Goal: Information Seeking & Learning: Learn about a topic

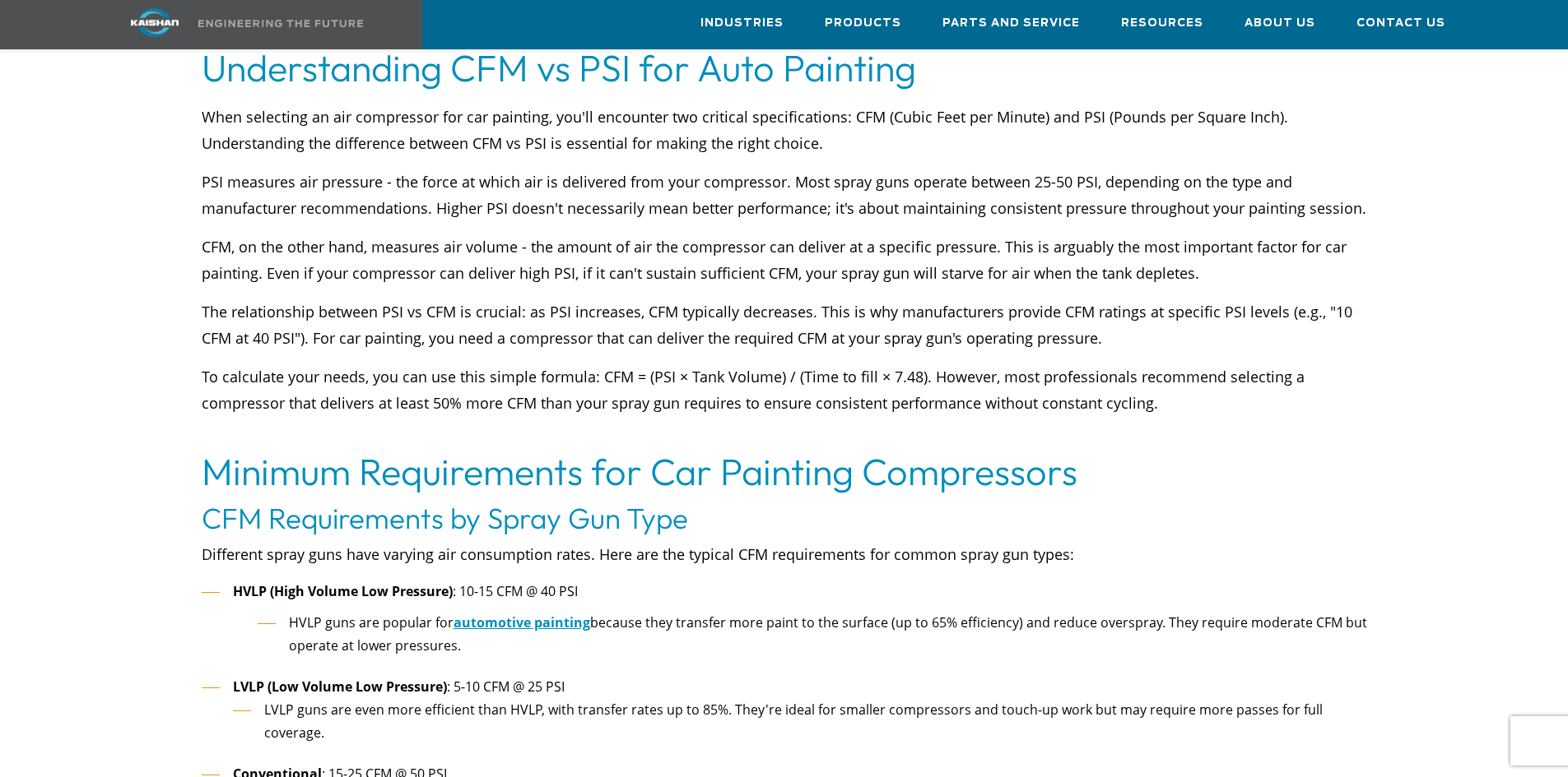
scroll to position [1069, 0]
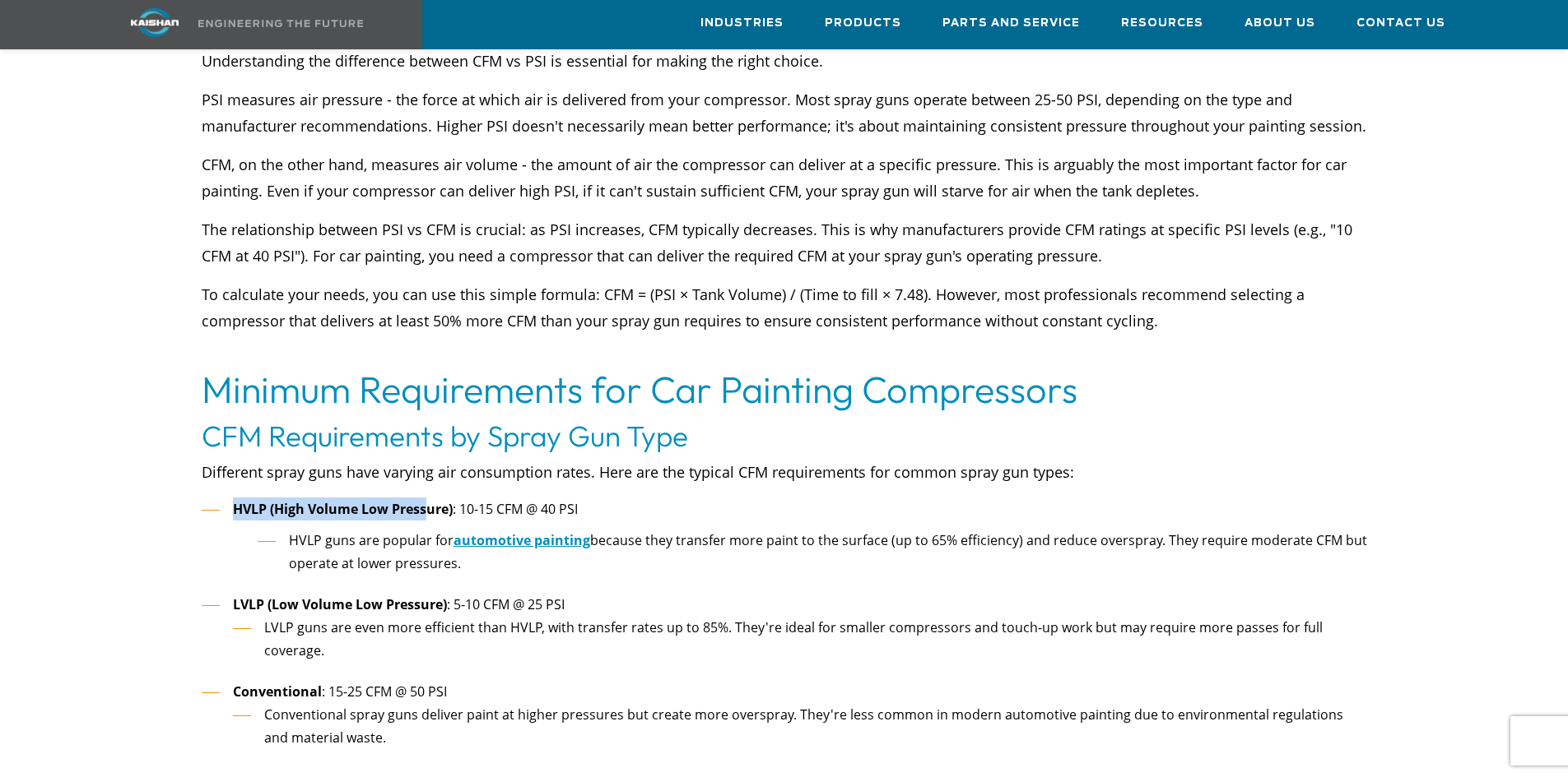
drag, startPoint x: 232, startPoint y: 481, endPoint x: 426, endPoint y: 480, distance: 194.0
click at [426, 500] on b "HVLP (High Volume Low Pressure)" at bounding box center [342, 509] width 219 height 18
click at [433, 500] on b "HVLP (High Volume Low Pressure)" at bounding box center [342, 509] width 219 height 18
drag, startPoint x: 444, startPoint y: 484, endPoint x: 498, endPoint y: 489, distance: 54.2
click at [520, 498] on li "HVLP (High Volume Low Pressure) : 10-15 CFM @ 40 PSI HVLP guns are popular for …" at bounding box center [784, 541] width 1165 height 88
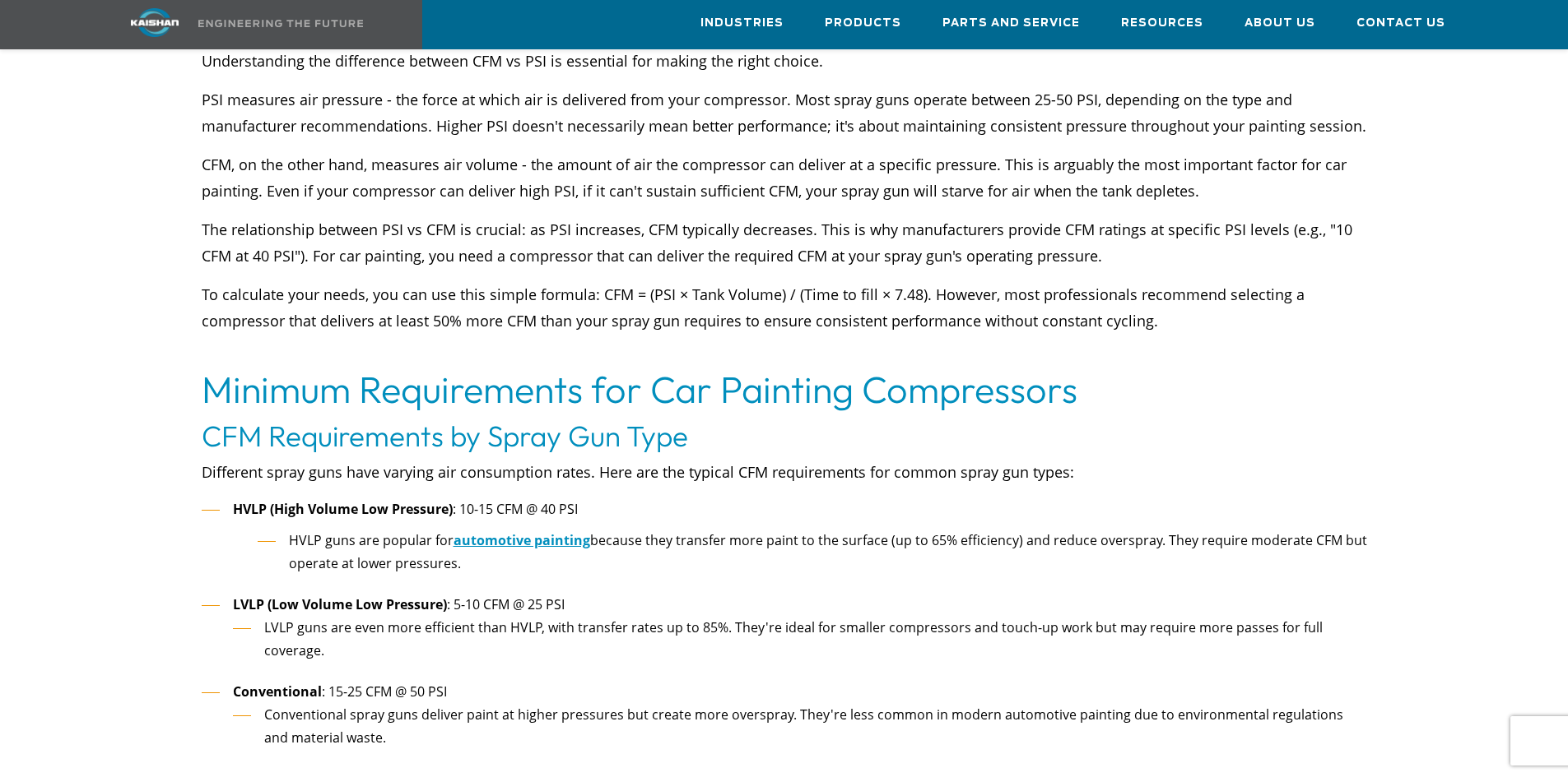
click at [288, 500] on b "HVLP (High Volume Low Pressure)" at bounding box center [342, 509] width 219 height 18
drag, startPoint x: 277, startPoint y: 480, endPoint x: 447, endPoint y: 489, distance: 170.2
click at [447, 500] on b "HVLP (High Volume Low Pressure)" at bounding box center [342, 509] width 219 height 18
drag, startPoint x: 431, startPoint y: 502, endPoint x: 316, endPoint y: 499, distance: 115.0
click at [430, 502] on li "HVLP (High Volume Low Pressure) : 10-15 CFM @ 40 PSI HVLP guns are popular for …" at bounding box center [784, 541] width 1165 height 88
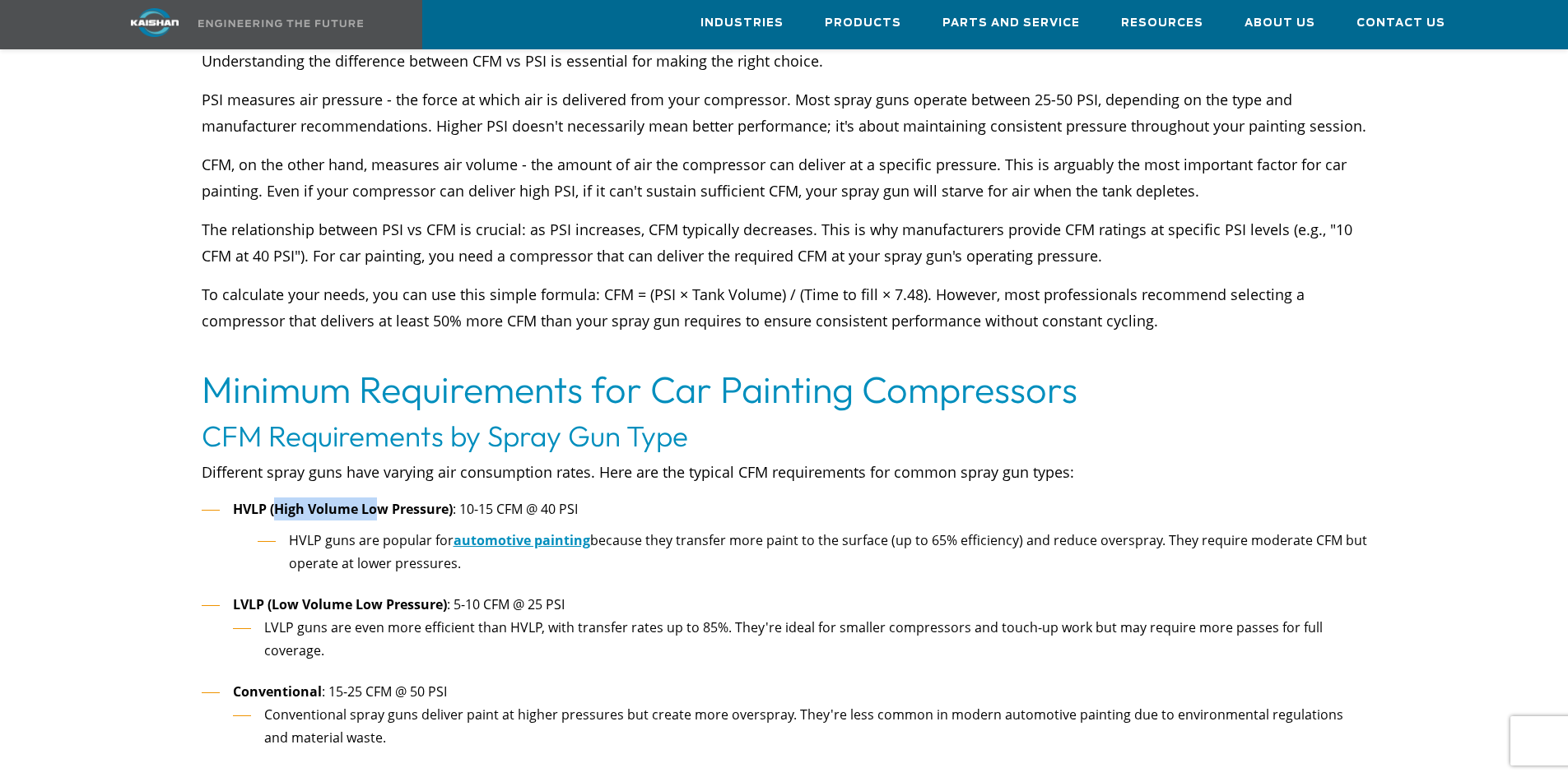
drag, startPoint x: 272, startPoint y: 480, endPoint x: 376, endPoint y: 482, distance: 104.0
click at [376, 500] on b "HVLP (High Volume Low Pressure)" at bounding box center [342, 509] width 219 height 18
click at [385, 532] on span "HVLP guns are popular for" at bounding box center [370, 540] width 164 height 18
drag, startPoint x: 457, startPoint y: 487, endPoint x: 600, endPoint y: 480, distance: 143.2
click at [600, 498] on li "HVLP (High Volume Low Pressure) : 10-15 CFM @ 40 PSI HVLP guns are popular for …" at bounding box center [784, 541] width 1165 height 88
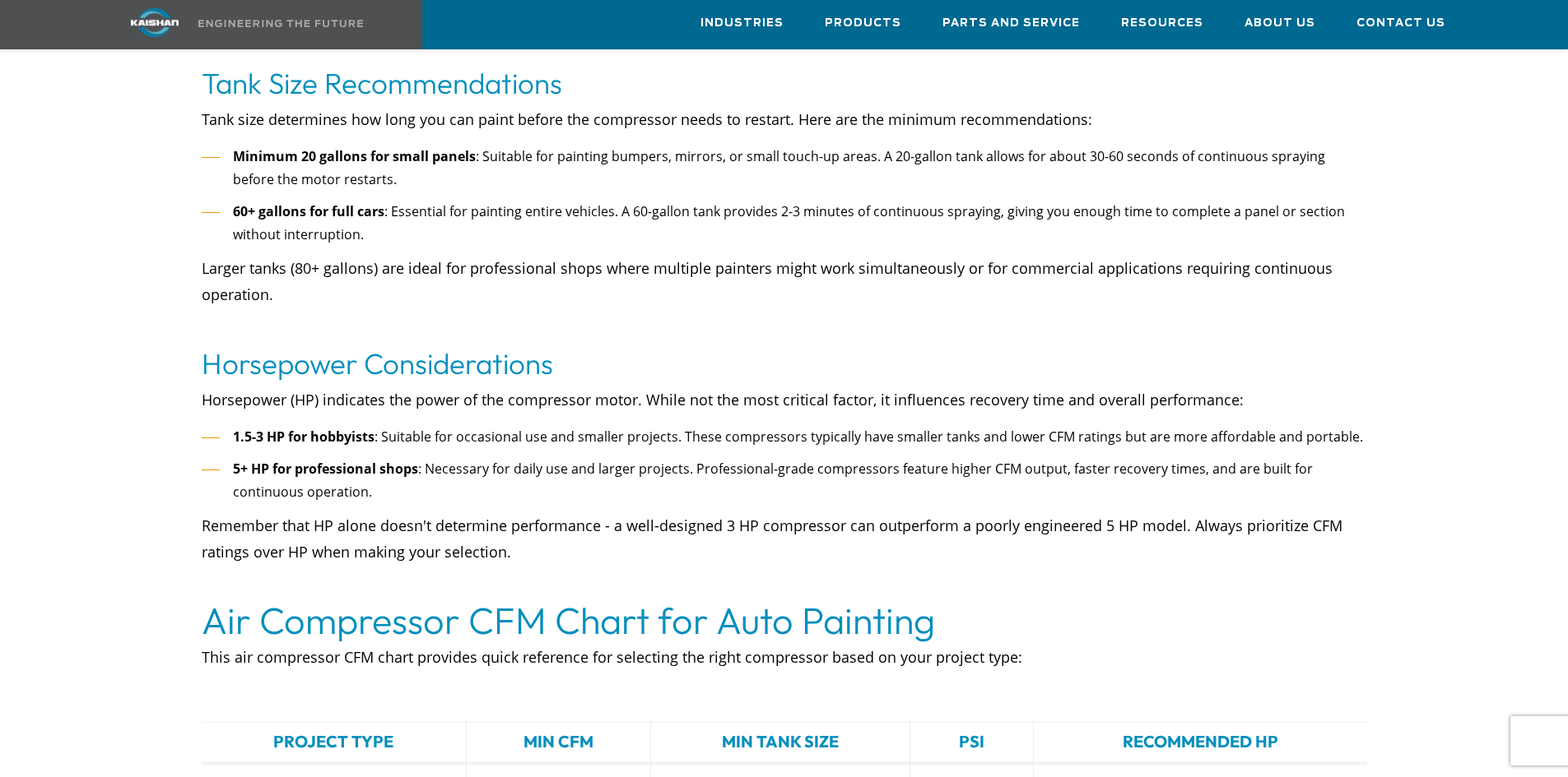
scroll to position [2057, 0]
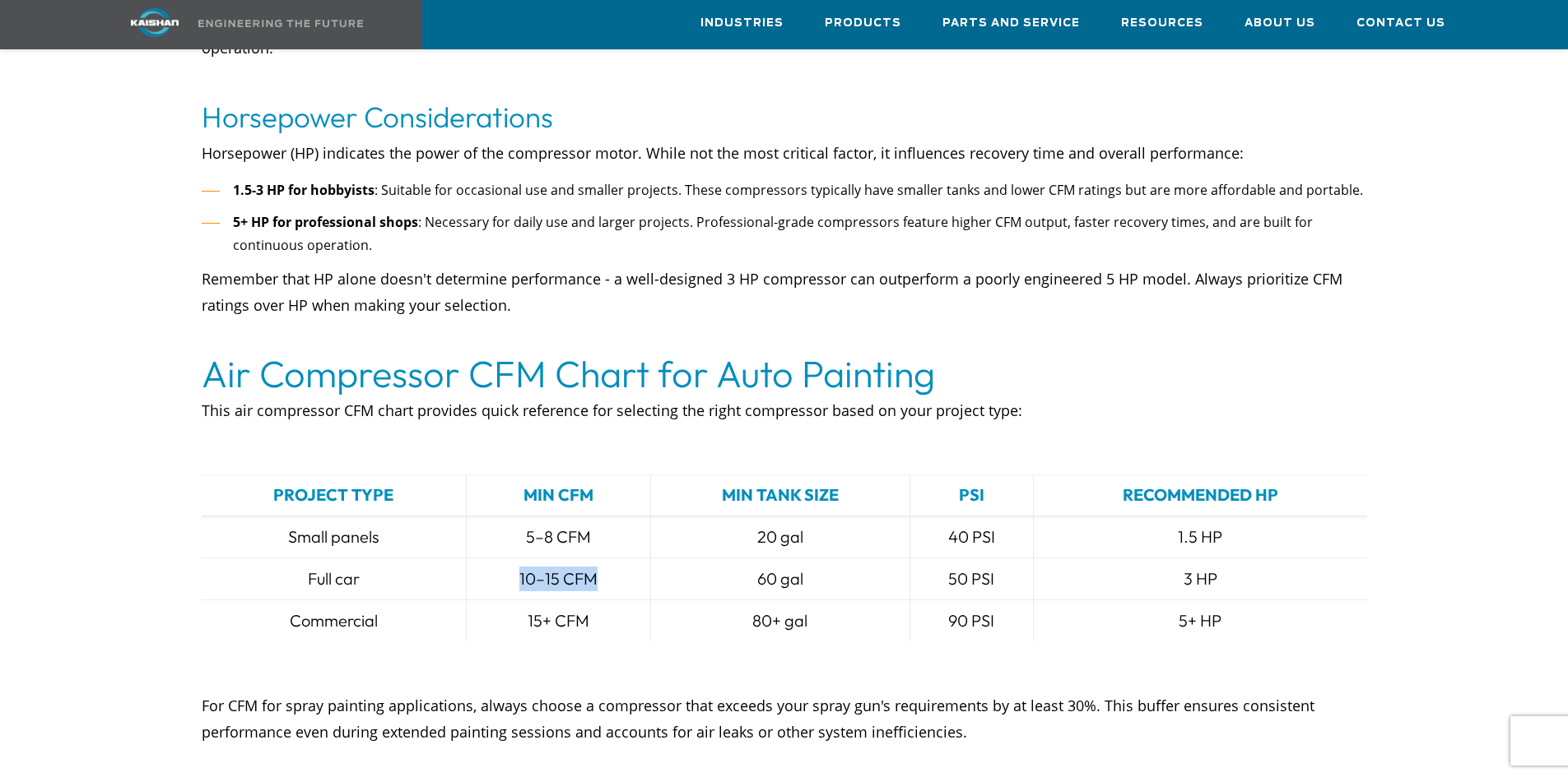
drag, startPoint x: 482, startPoint y: 543, endPoint x: 606, endPoint y: 557, distance: 124.8
click at [606, 559] on td "10–15 CFM" at bounding box center [558, 580] width 185 height 42
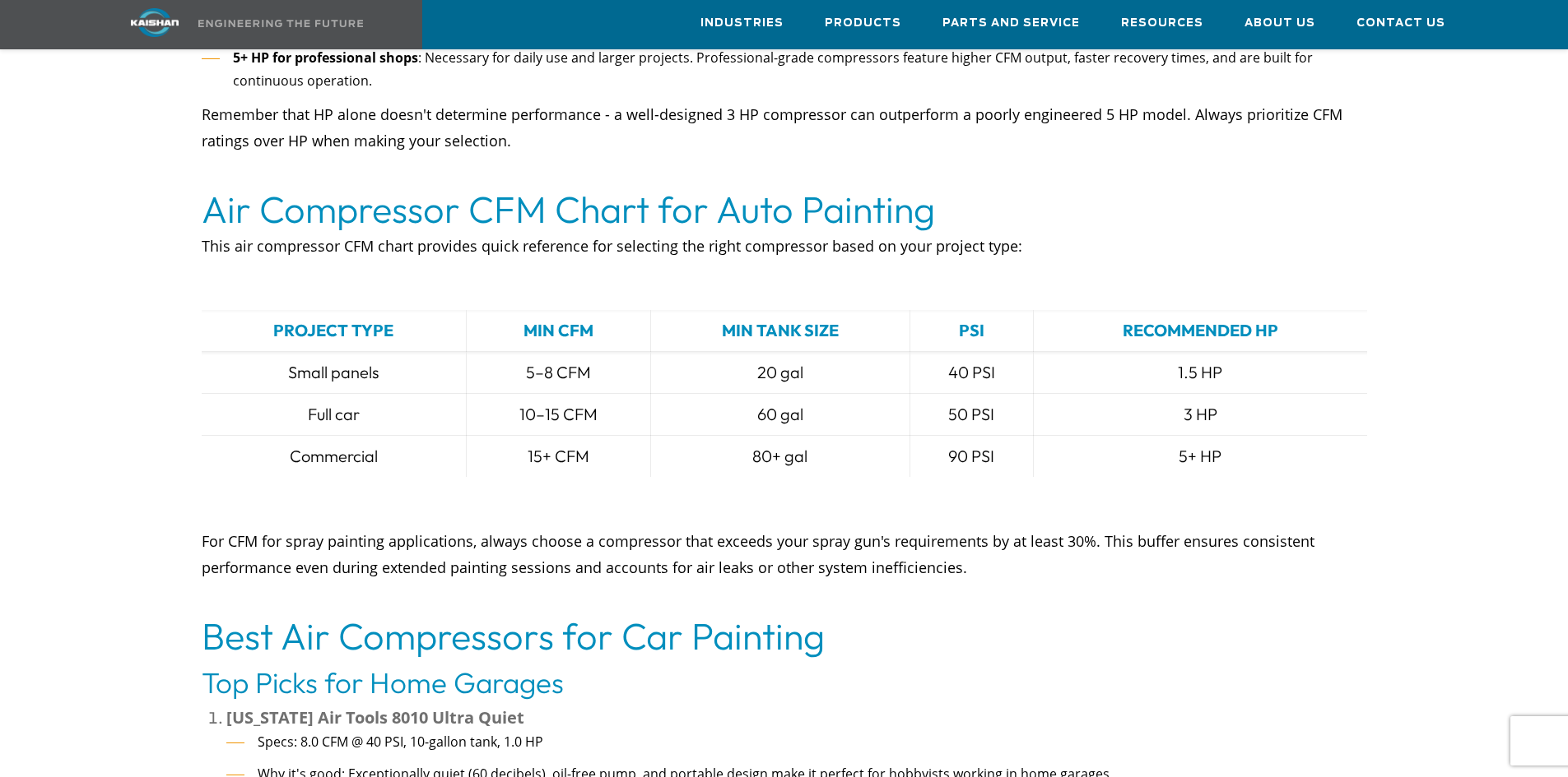
click at [818, 440] on td "80+ gal" at bounding box center [779, 457] width 259 height 42
drag, startPoint x: 985, startPoint y: 390, endPoint x: 1086, endPoint y: 396, distance: 101.2
click at [1079, 395] on tr "Full car 10–15 CFM 60 gal 50 PSI 3 HP" at bounding box center [784, 415] width 1165 height 42
click at [1031, 436] on td "90 PSI" at bounding box center [971, 457] width 124 height 42
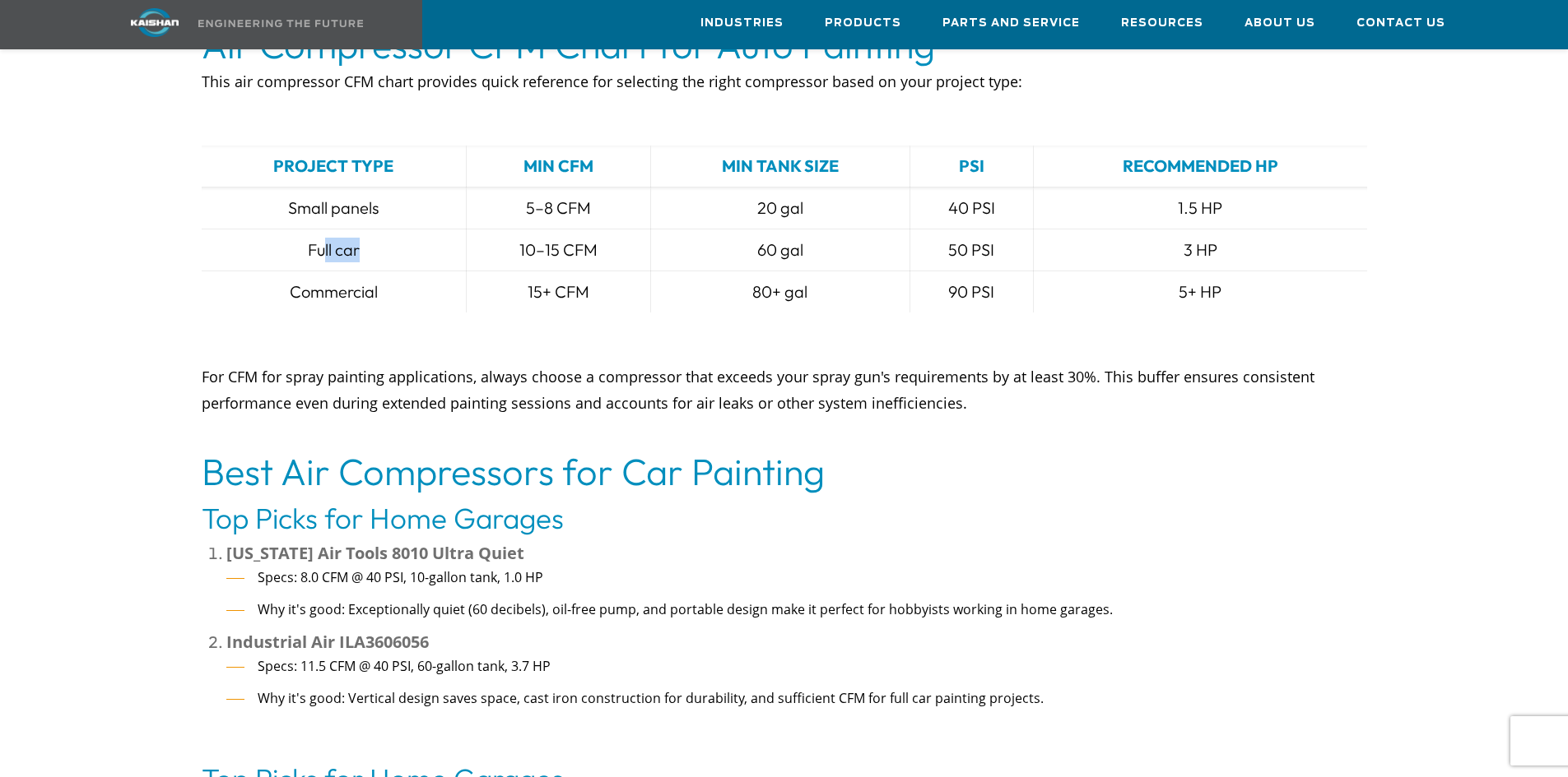
drag, startPoint x: 322, startPoint y: 231, endPoint x: 464, endPoint y: 235, distance: 142.1
click at [459, 230] on td "Full car" at bounding box center [334, 251] width 265 height 42
click at [540, 271] on td "15+ CFM" at bounding box center [558, 292] width 185 height 42
drag, startPoint x: 524, startPoint y: 235, endPoint x: 694, endPoint y: 231, distance: 170.0
click at [692, 231] on tr "Full car 10–15 CFM 60 gal 50 PSI 3 HP" at bounding box center [784, 251] width 1165 height 42
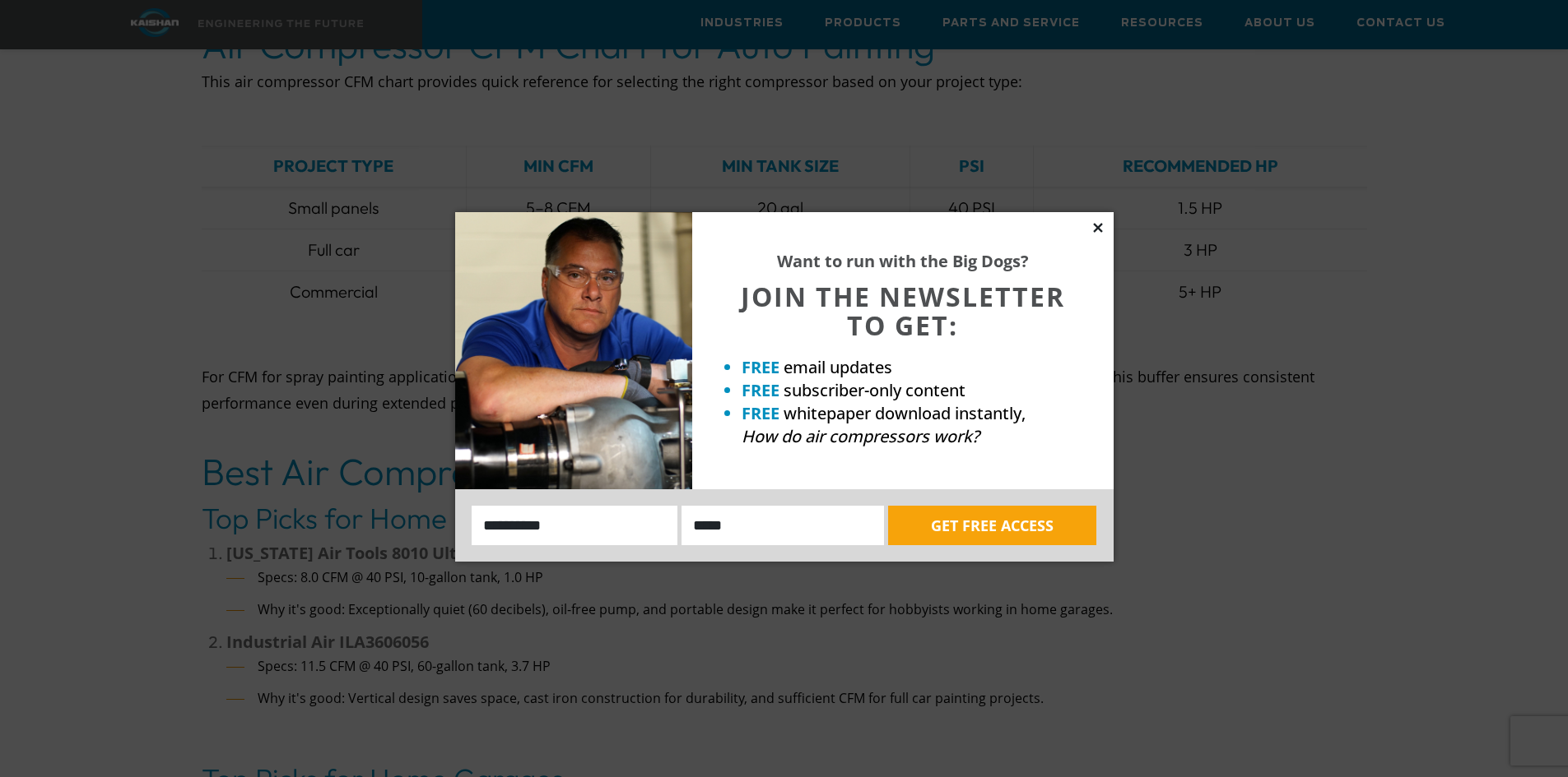
click at [1106, 218] on div "Want to run with the Big Dogs? JOIN THE NEWSLETTER TO GET: FREE email updates F…" at bounding box center [903, 351] width 421 height 277
click at [1101, 221] on icon at bounding box center [1098, 227] width 14 height 14
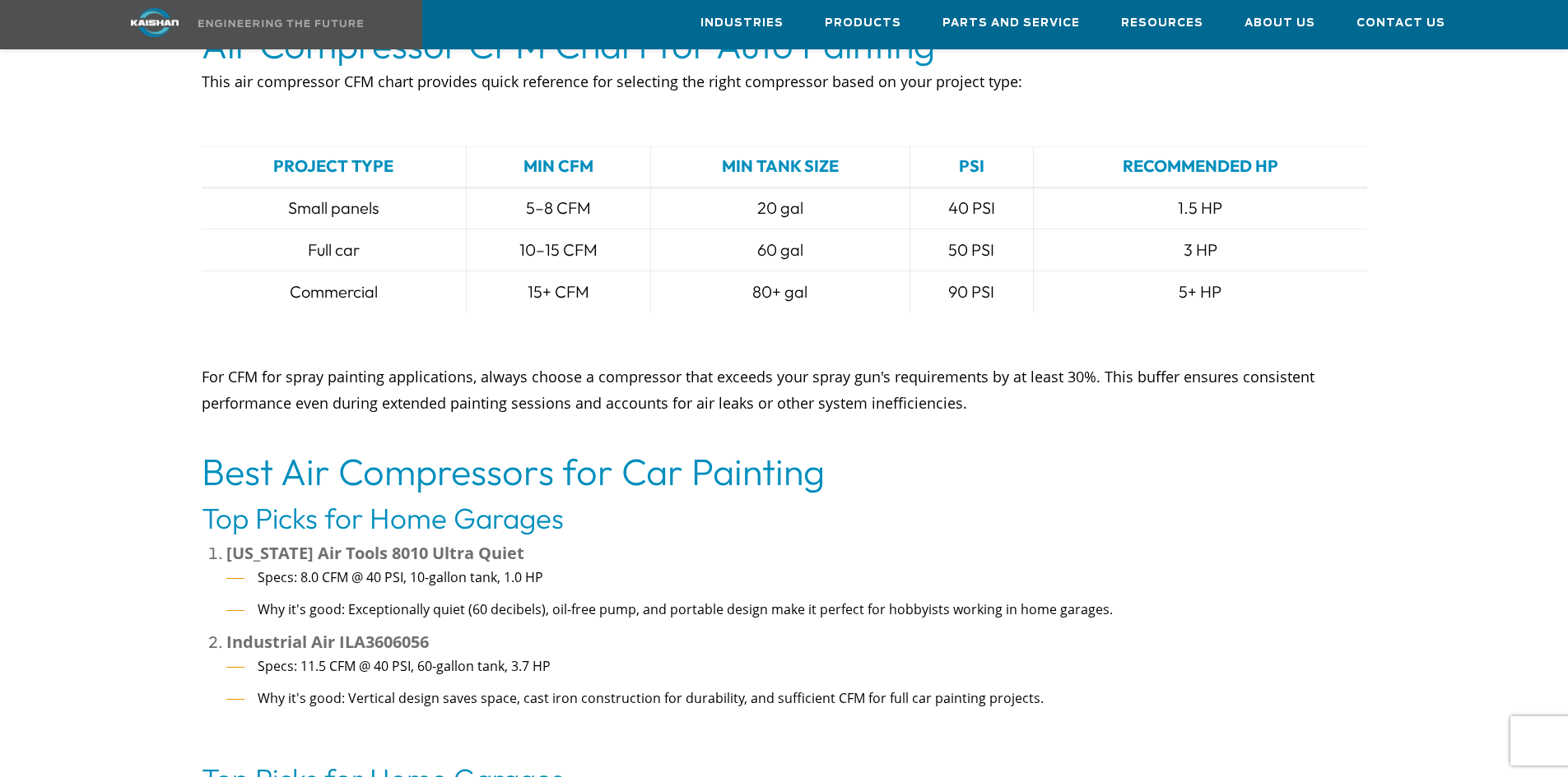
scroll to position [2304, 0]
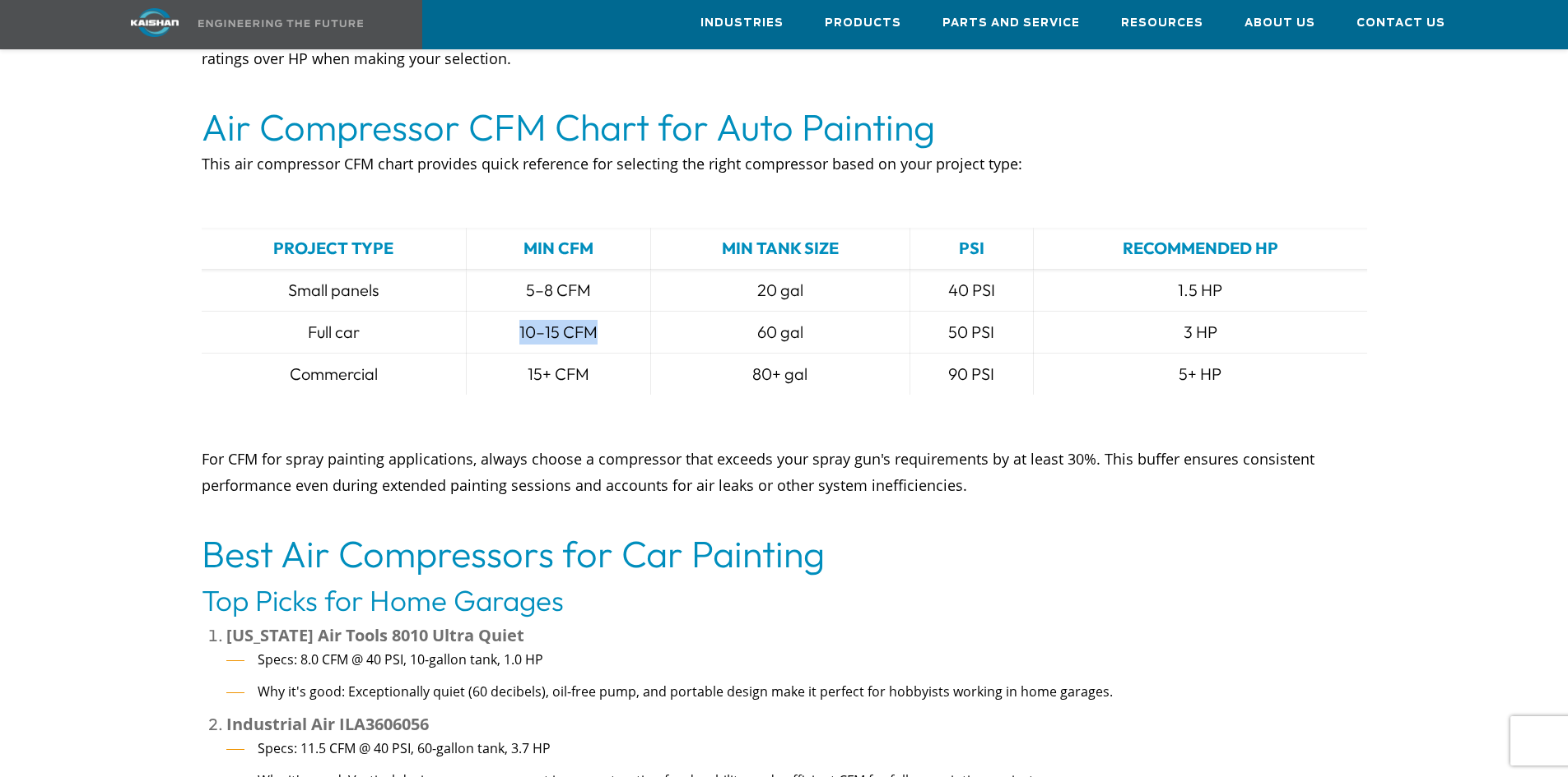
drag, startPoint x: 517, startPoint y: 308, endPoint x: 623, endPoint y: 296, distance: 106.7
click at [623, 312] on td "10–15 CFM" at bounding box center [558, 333] width 185 height 42
drag, startPoint x: 558, startPoint y: 317, endPoint x: 529, endPoint y: 319, distance: 29.1
click at [557, 317] on td "10–15 CFM" at bounding box center [558, 333] width 185 height 42
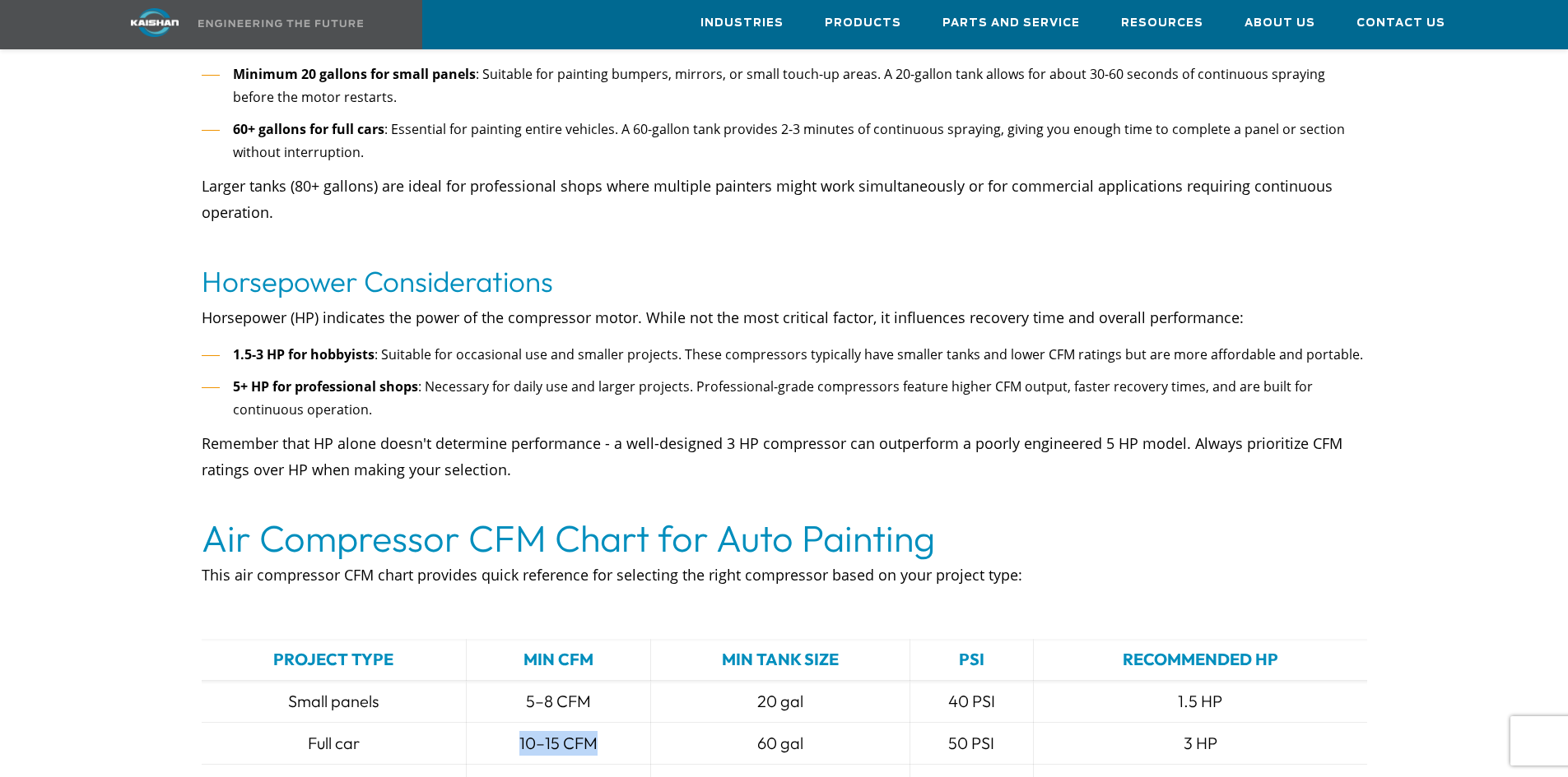
scroll to position [2221, 0]
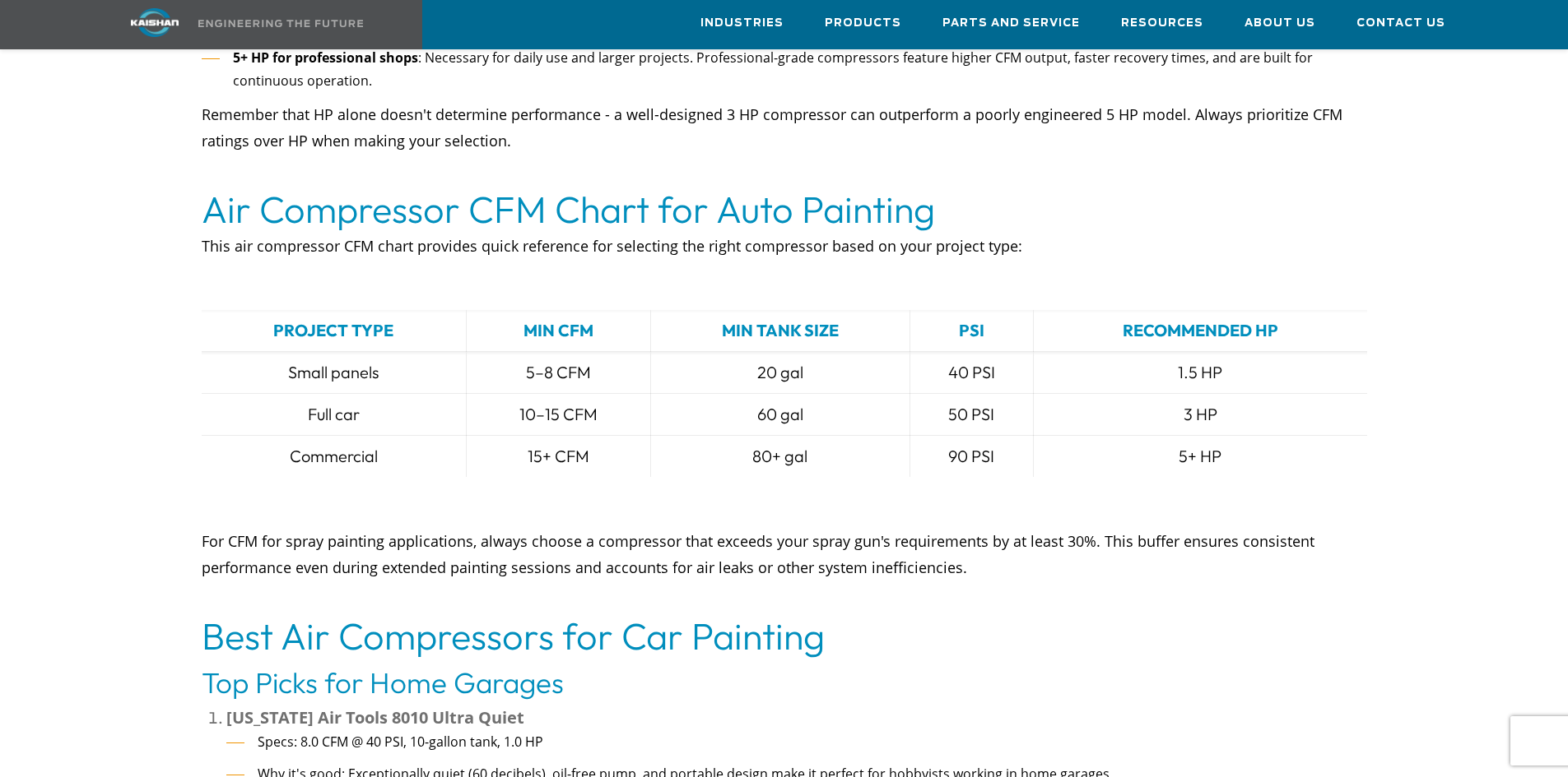
click at [313, 352] on td "Small panels" at bounding box center [334, 373] width 265 height 42
drag, startPoint x: 289, startPoint y: 344, endPoint x: 560, endPoint y: 328, distance: 271.5
click at [392, 352] on td "Small panels" at bounding box center [334, 373] width 265 height 42
drag, startPoint x: 515, startPoint y: 346, endPoint x: 610, endPoint y: 345, distance: 95.0
click at [610, 352] on td "5–8 CFM" at bounding box center [558, 373] width 185 height 42
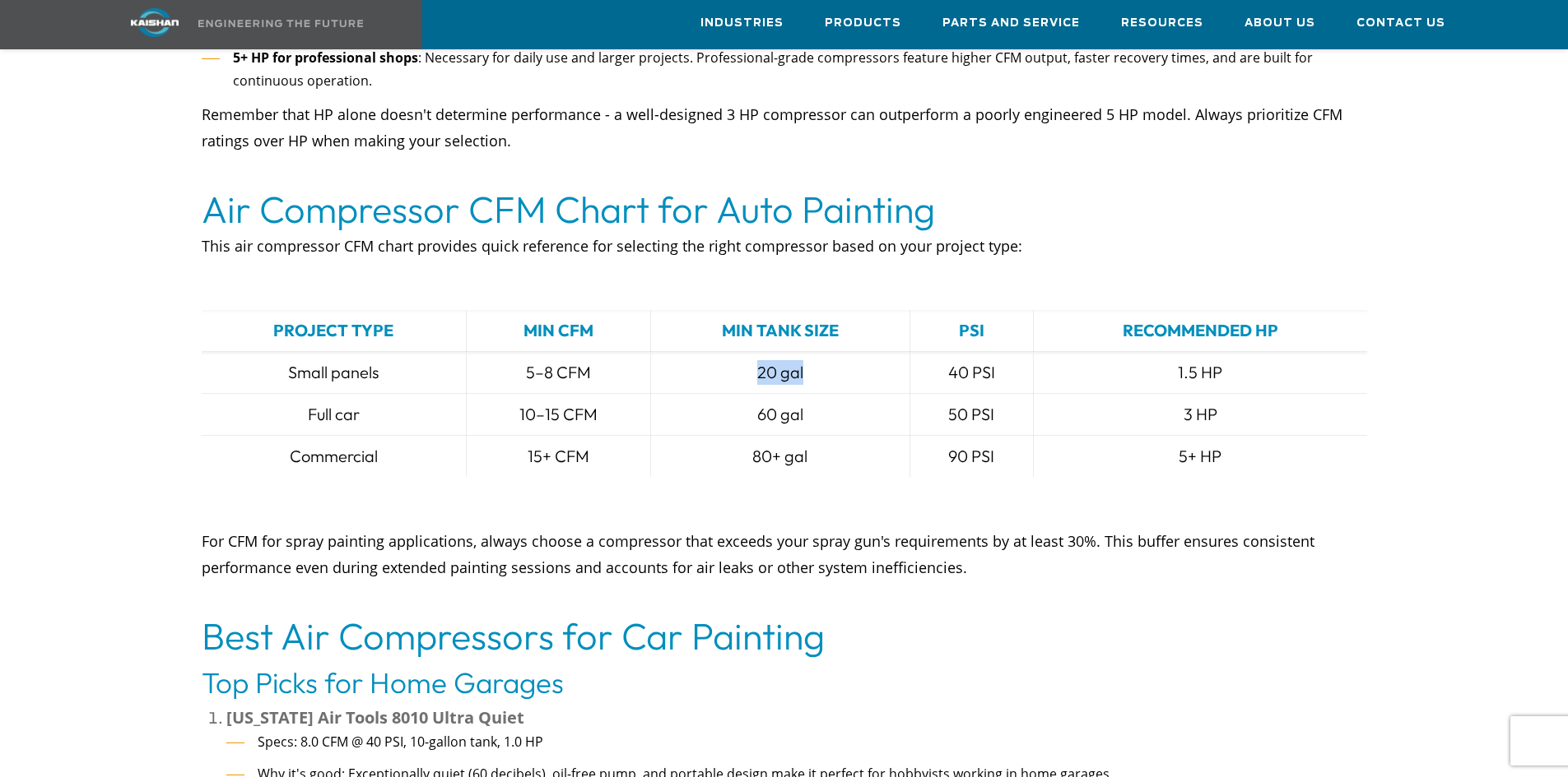
drag, startPoint x: 682, startPoint y: 350, endPoint x: 844, endPoint y: 345, distance: 162.1
click at [844, 352] on td "20 gal" at bounding box center [779, 373] width 259 height 42
click at [481, 436] on td "15+ CFM" at bounding box center [558, 457] width 185 height 42
drag, startPoint x: 276, startPoint y: 373, endPoint x: 831, endPoint y: 390, distance: 555.3
click at [831, 394] on tr "Full car 10–15 CFM 60 gal 50 PSI 3 HP" at bounding box center [784, 415] width 1165 height 42
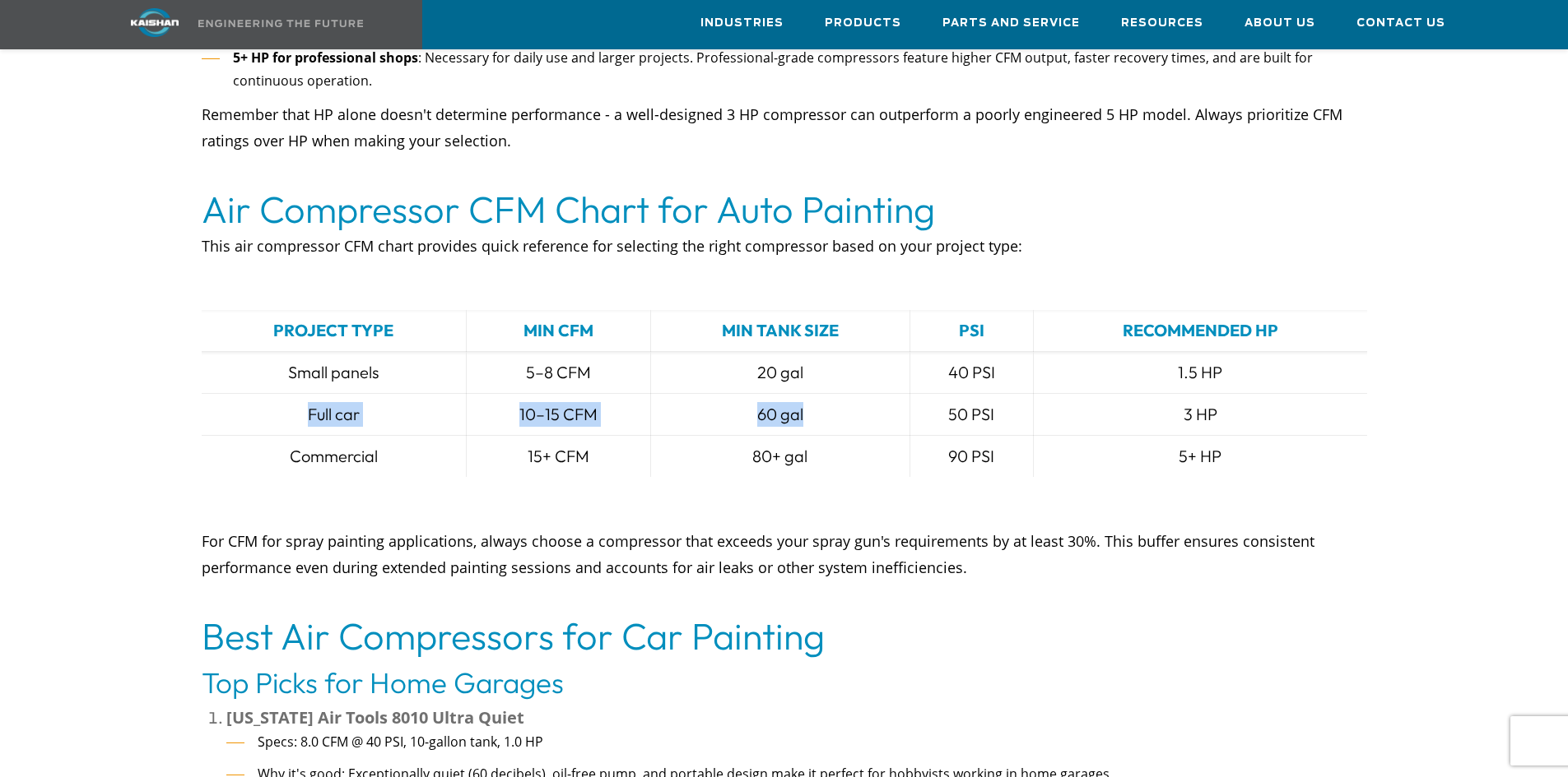
click at [637, 394] on td "10–15 CFM" at bounding box center [558, 415] width 185 height 42
click at [346, 394] on td "Full car" at bounding box center [334, 415] width 265 height 42
drag, startPoint x: 378, startPoint y: 390, endPoint x: 927, endPoint y: 400, distance: 549.1
click at [927, 400] on tr "Full car 10–15 CFM 60 gal 50 PSI 3 HP" at bounding box center [784, 415] width 1165 height 42
click at [921, 407] on td "50 PSI" at bounding box center [971, 415] width 124 height 42
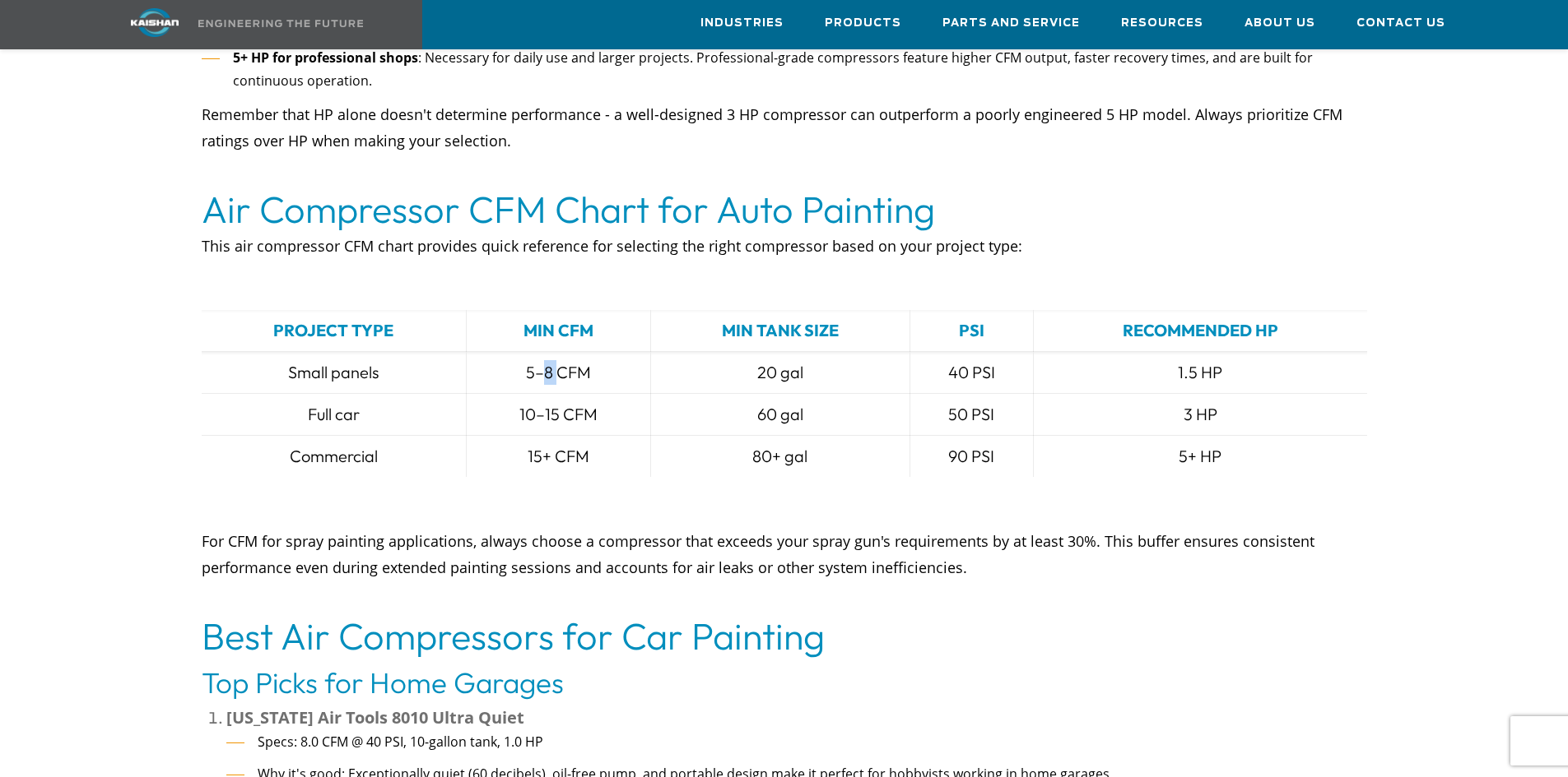
drag, startPoint x: 545, startPoint y: 344, endPoint x: 560, endPoint y: 340, distance: 15.5
click at [560, 352] on td "5–8 CFM" at bounding box center [558, 373] width 185 height 42
click at [539, 394] on td "10–15 CFM" at bounding box center [558, 415] width 185 height 42
drag, startPoint x: 948, startPoint y: 354, endPoint x: 1016, endPoint y: 345, distance: 68.6
click at [1016, 352] on td "40 PSI" at bounding box center [971, 373] width 124 height 42
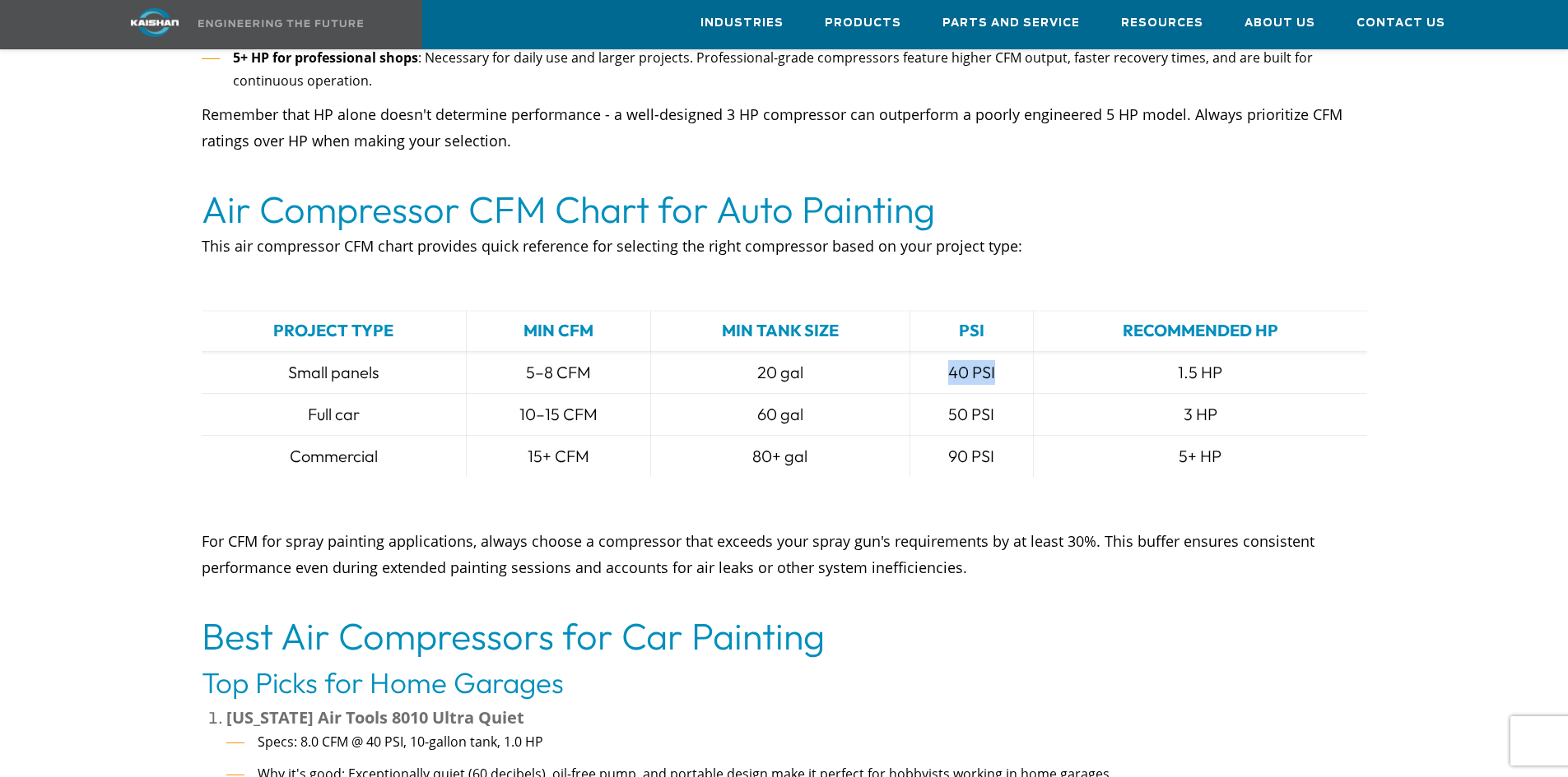
click at [1017, 352] on td "40 PSI" at bounding box center [971, 373] width 124 height 42
